Goal: Task Accomplishment & Management: Use online tool/utility

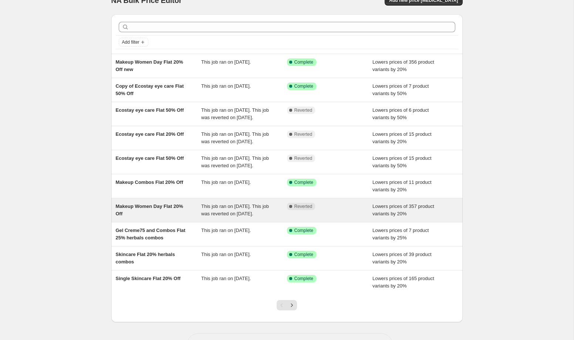
scroll to position [10, 0]
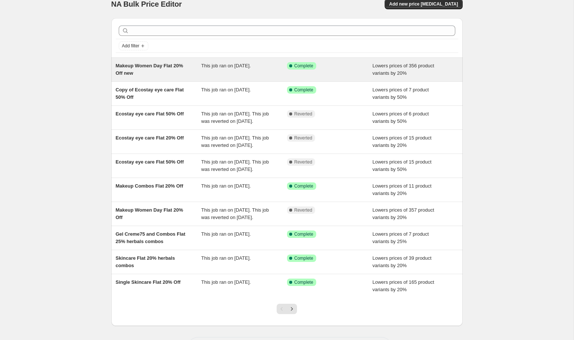
click at [209, 75] on div "This job ran on [DATE]." at bounding box center [244, 69] width 86 height 15
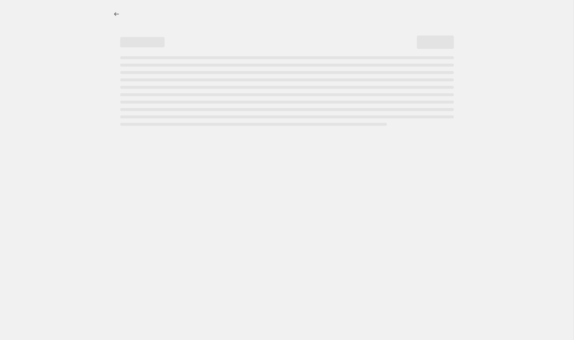
select select "percentage"
select select "collection"
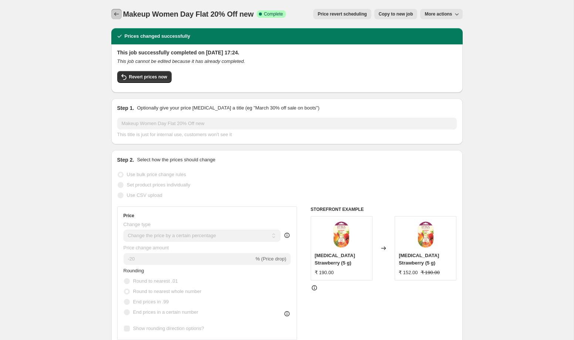
click at [115, 14] on icon "Price change jobs" at bounding box center [116, 14] width 5 height 4
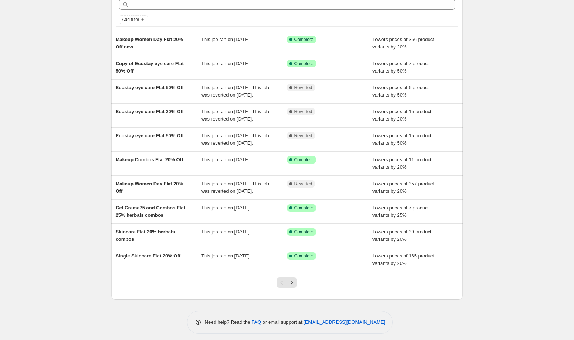
scroll to position [35, 0]
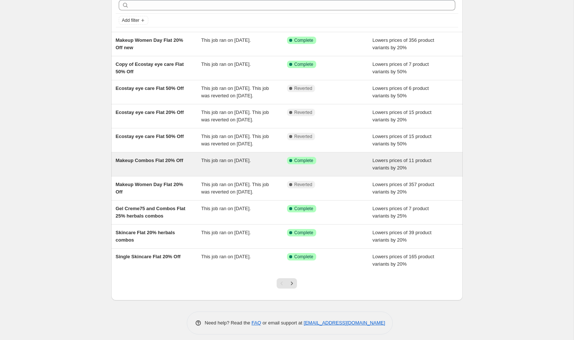
click at [167, 172] on div "Makeup Combos Flat 20% Off" at bounding box center [159, 164] width 86 height 15
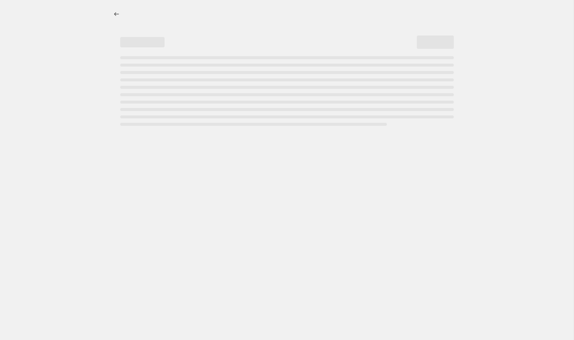
select select "percentage"
select select "collection"
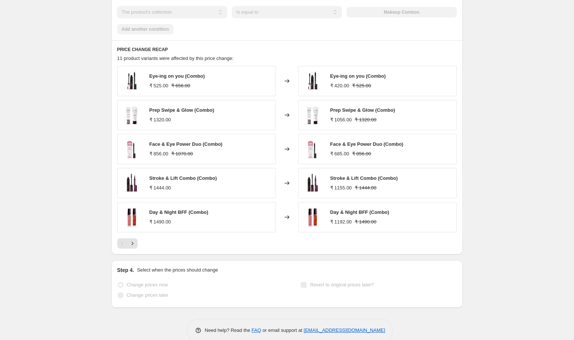
scroll to position [536, 0]
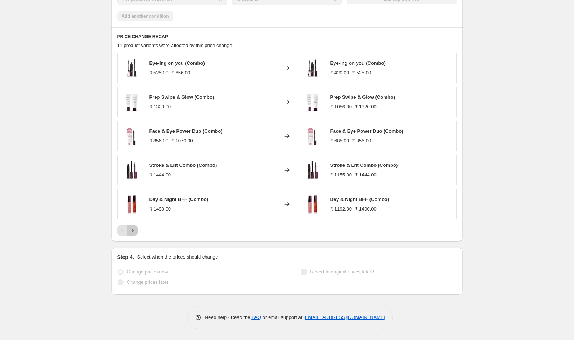
click at [131, 232] on icon "Next" at bounding box center [132, 230] width 7 height 7
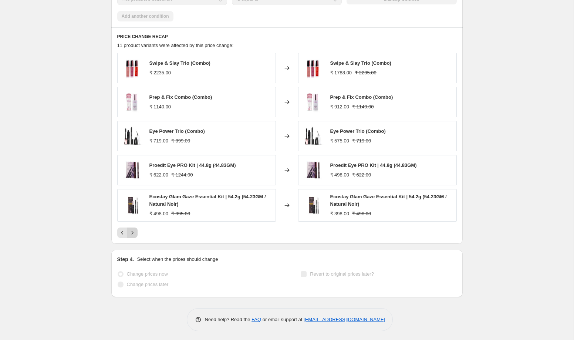
click at [133, 230] on icon "Next" at bounding box center [132, 232] width 7 height 7
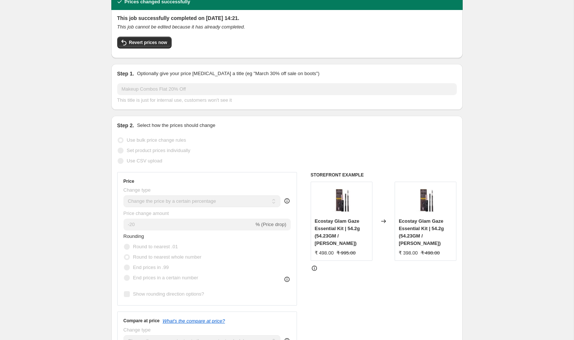
scroll to position [0, 0]
